Goal: Complete application form: Complete application form

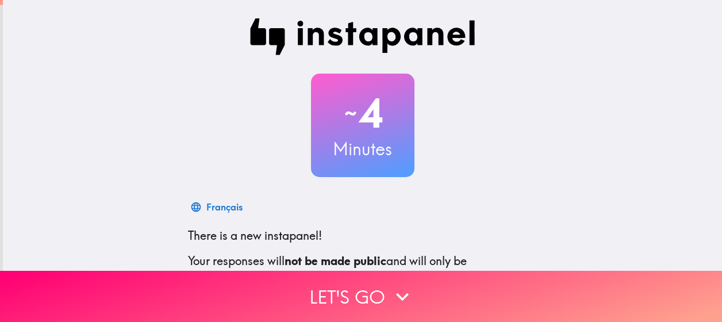
scroll to position [156, 0]
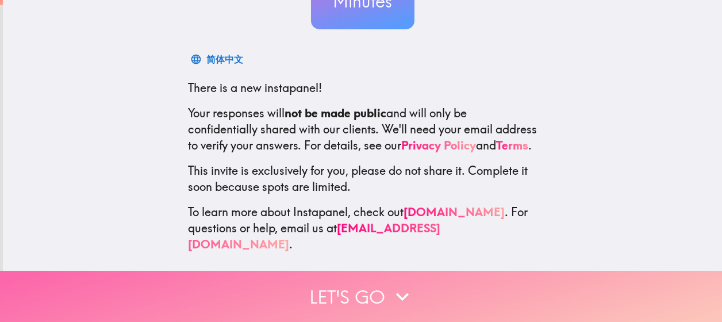
click at [390, 285] on icon "button" at bounding box center [402, 296] width 25 height 25
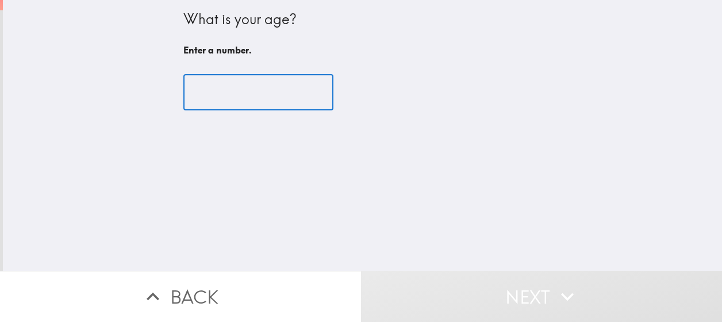
click at [215, 89] on input "number" at bounding box center [258, 93] width 150 height 36
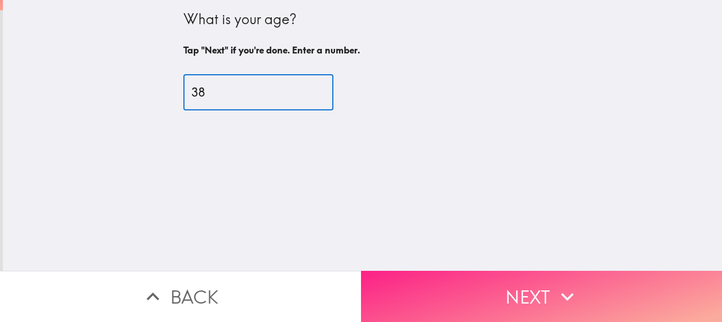
type input "38"
click at [556, 284] on icon "button" at bounding box center [567, 296] width 25 height 25
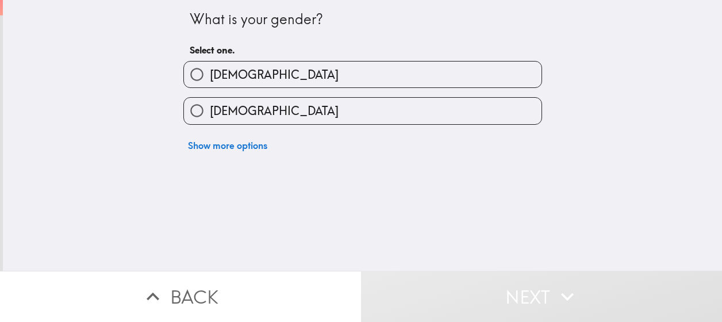
click at [296, 73] on label "[DEMOGRAPHIC_DATA]" at bounding box center [363, 75] width 358 height 26
click at [210, 73] on input "[DEMOGRAPHIC_DATA]" at bounding box center [197, 75] width 26 height 26
radio input "true"
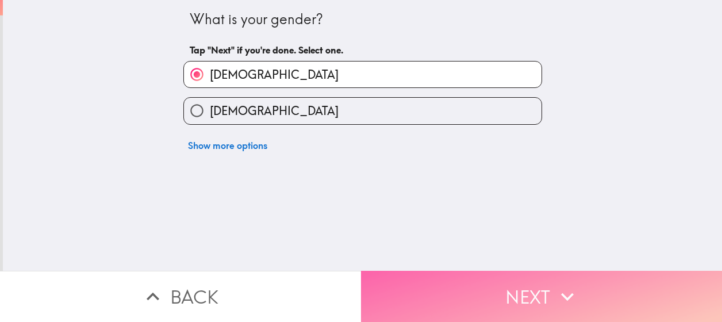
click at [515, 288] on button "Next" at bounding box center [541, 296] width 361 height 51
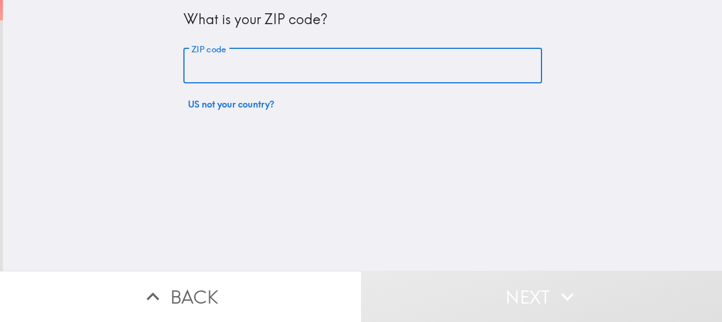
click at [338, 71] on input "ZIP code" at bounding box center [362, 66] width 359 height 36
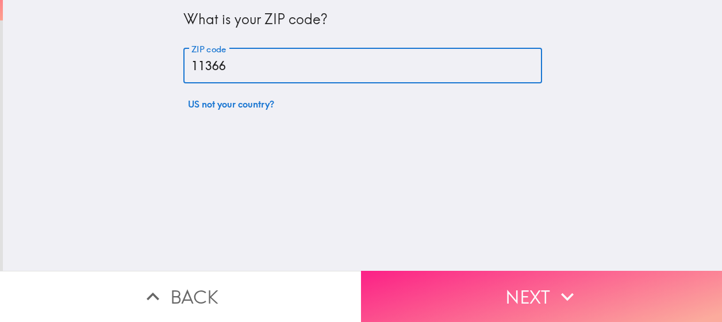
type input "11366"
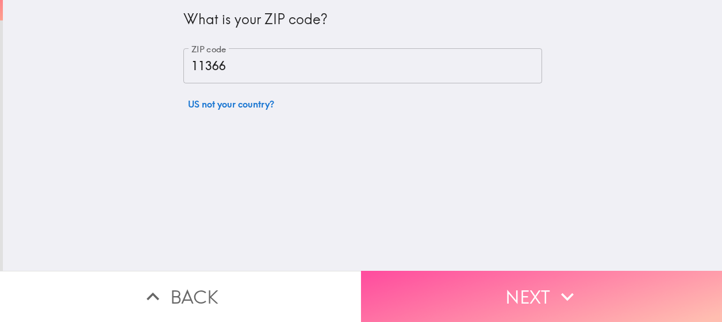
click at [439, 290] on button "Next" at bounding box center [541, 296] width 361 height 51
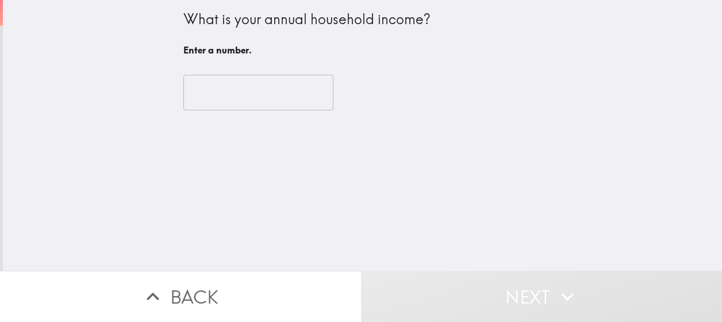
click at [221, 90] on input "number" at bounding box center [258, 93] width 150 height 36
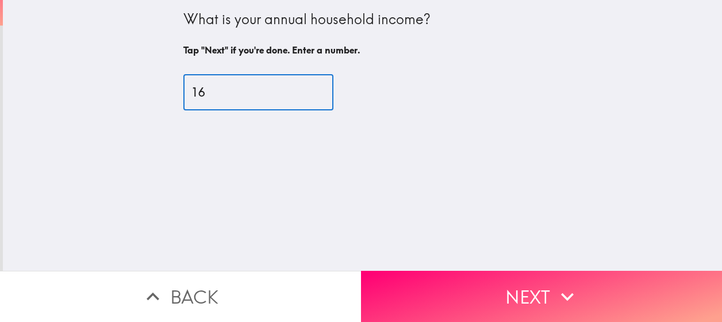
type input "1"
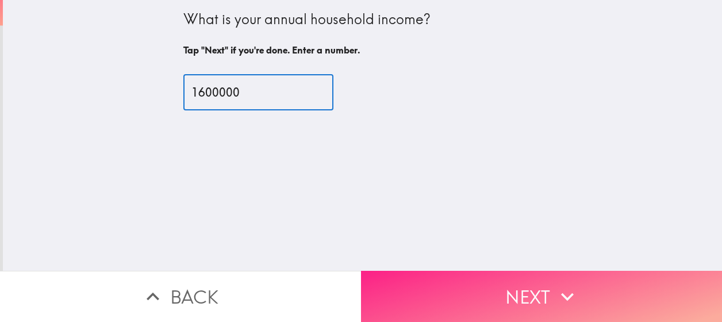
type input "1600000"
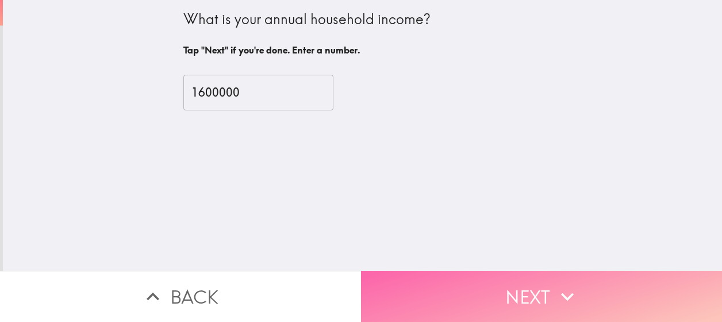
click at [507, 286] on button "Next" at bounding box center [541, 296] width 361 height 51
